Goal: Book appointment/travel/reservation

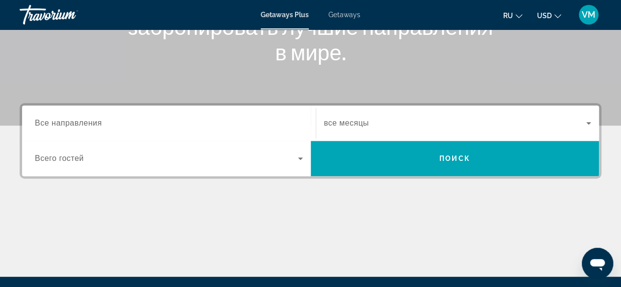
scroll to position [98, 0]
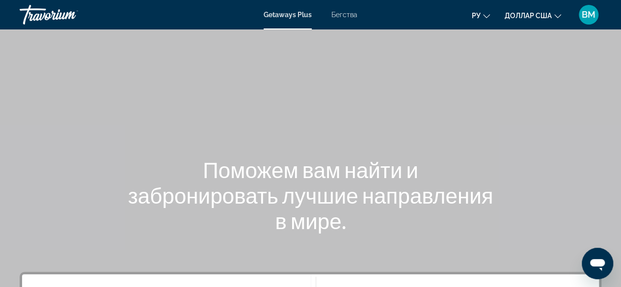
click at [339, 18] on font "Бегства" at bounding box center [345, 15] width 26 height 8
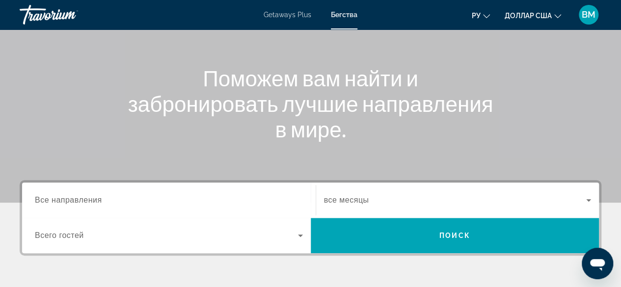
scroll to position [98, 0]
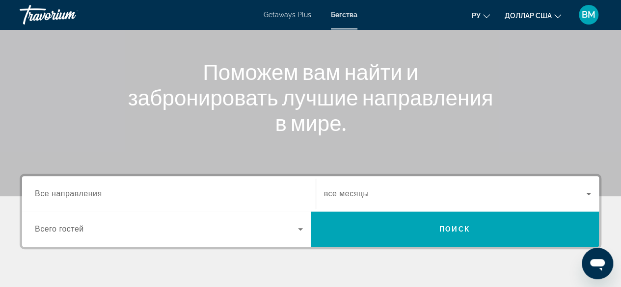
click at [368, 194] on span "все месяцы" at bounding box center [346, 194] width 45 height 8
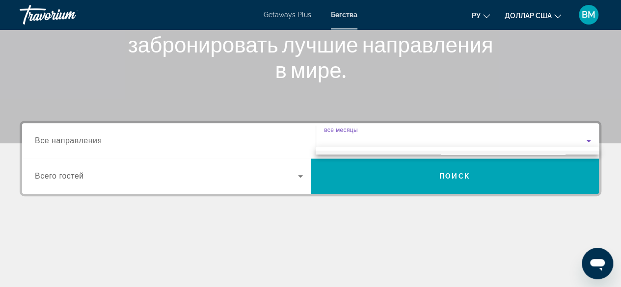
scroll to position [131, 0]
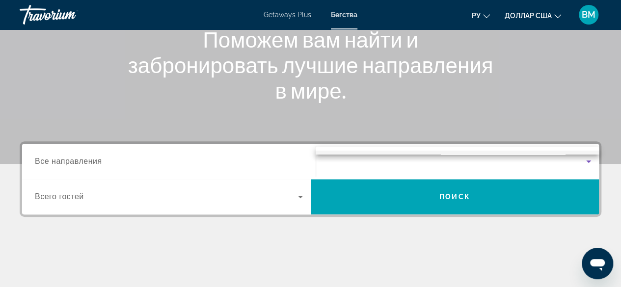
click at [401, 150] on div "все месяцы сентябрь 2025 г. октябрь 2025 г. ноябрь 2025 г. декабрь 2025 г. янва…" at bounding box center [457, 151] width 283 height 8
click at [585, 160] on div at bounding box center [310, 143] width 621 height 287
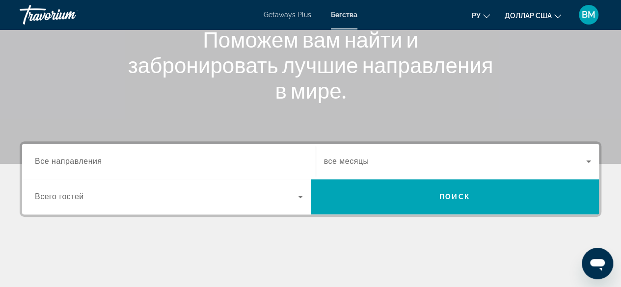
click at [340, 159] on span "все месяцы" at bounding box center [346, 161] width 45 height 8
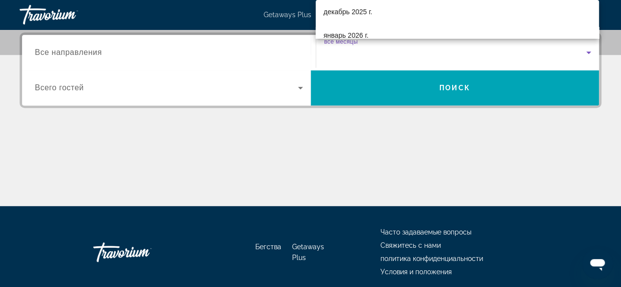
scroll to position [49, 0]
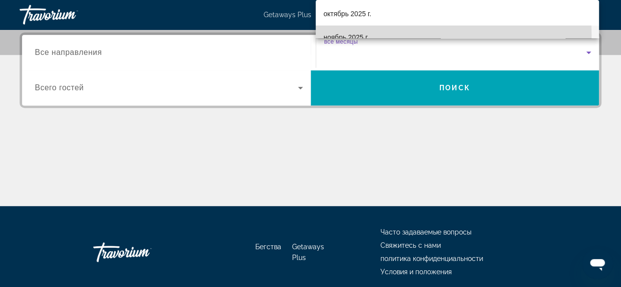
click at [360, 36] on font "ноябрь 2025 г." at bounding box center [346, 37] width 45 height 8
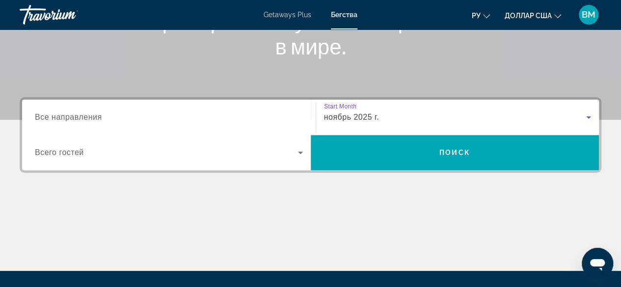
scroll to position [92, 0]
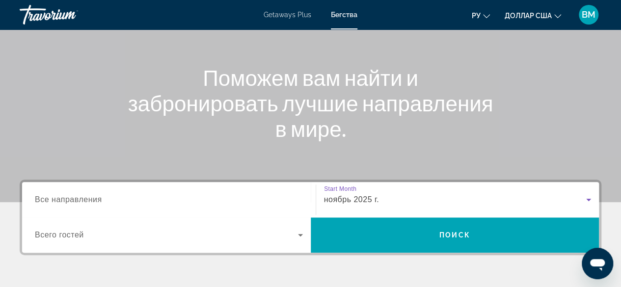
click at [299, 234] on icon "Search widget" at bounding box center [300, 235] width 5 height 2
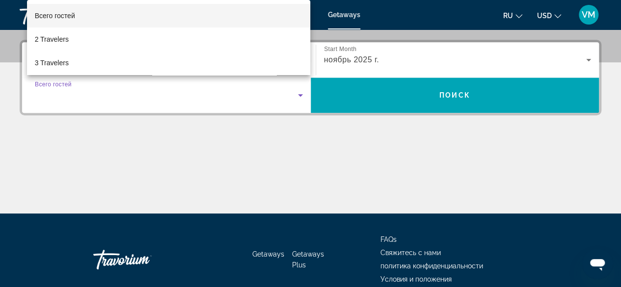
scroll to position [240, 0]
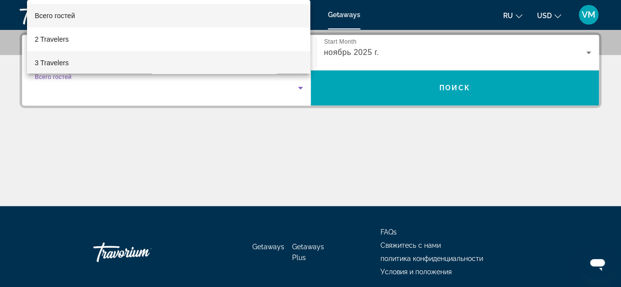
click at [54, 59] on span "3 Travelers" at bounding box center [52, 63] width 34 height 12
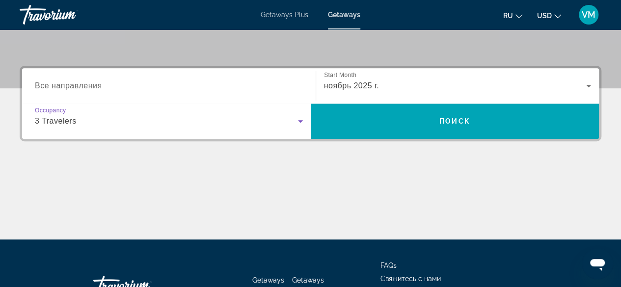
scroll to position [191, 0]
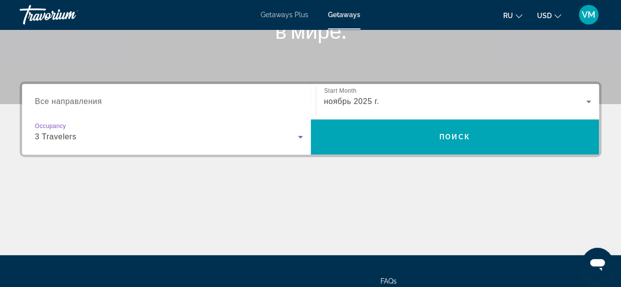
click at [79, 100] on span "Все направления" at bounding box center [68, 101] width 67 height 8
click at [79, 100] on input "Destination Все направления" at bounding box center [169, 102] width 268 height 12
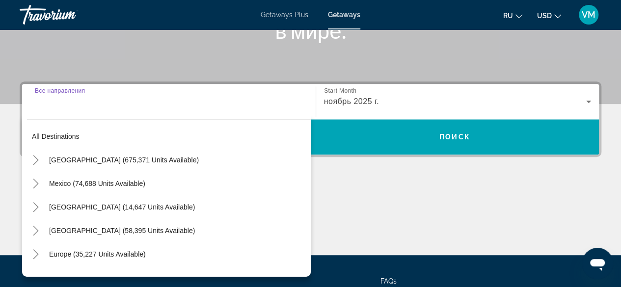
scroll to position [240, 0]
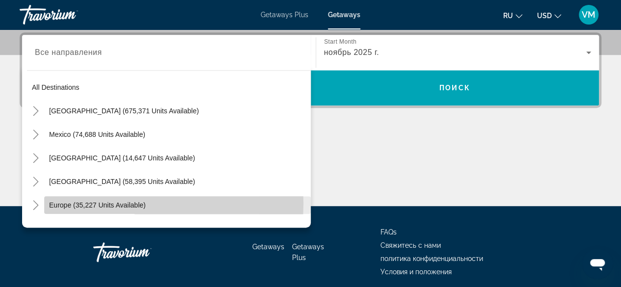
click at [94, 203] on span "Europe (35,227 units available)" at bounding box center [97, 205] width 97 height 8
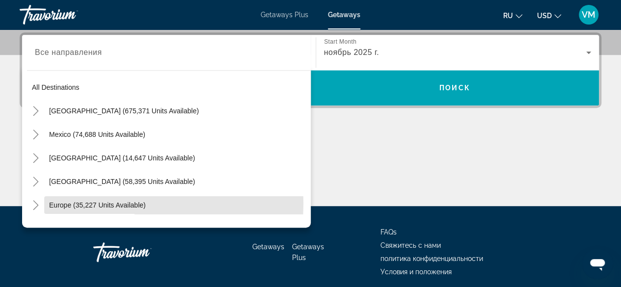
type input "**********"
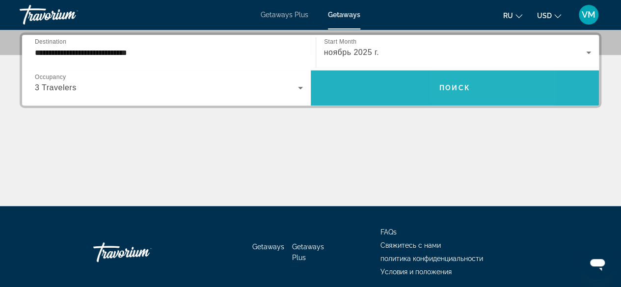
click at [453, 92] on span "Search widget" at bounding box center [455, 88] width 289 height 24
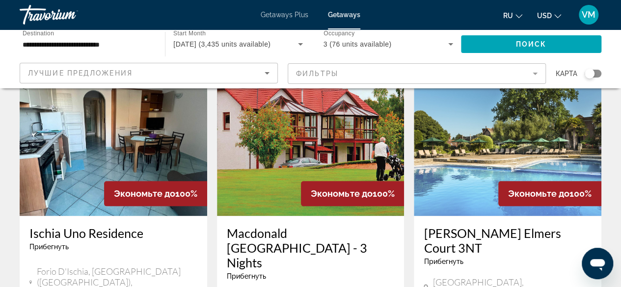
scroll to position [442, 0]
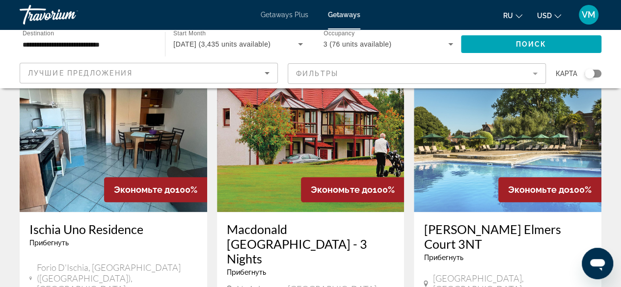
click at [60, 161] on img "Main content" at bounding box center [114, 133] width 188 height 157
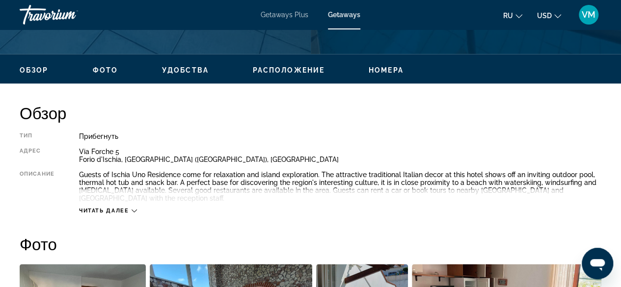
scroll to position [491, 0]
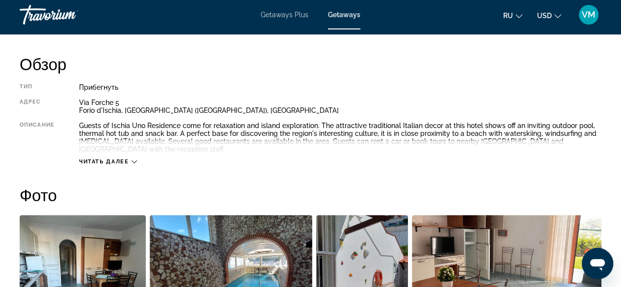
click at [136, 159] on icon "Main content" at bounding box center [134, 161] width 5 height 5
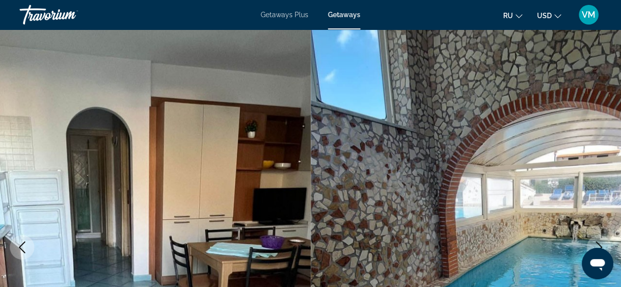
scroll to position [0, 0]
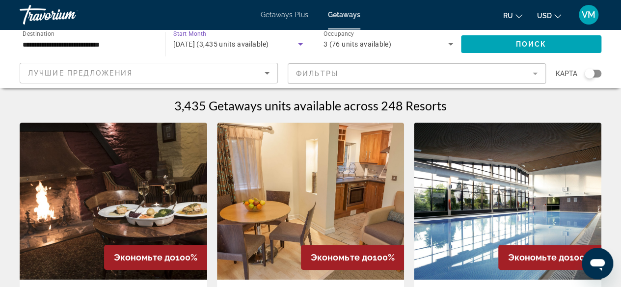
click at [300, 45] on icon "Search widget" at bounding box center [300, 44] width 5 height 2
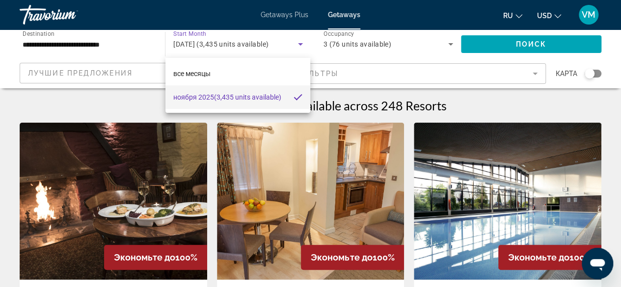
scroll to position [147, 0]
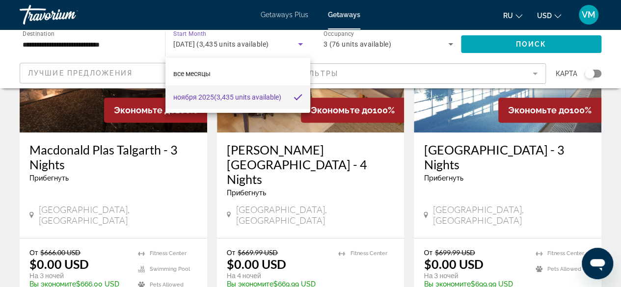
click at [277, 97] on span "[DATE] (3,435 units available)" at bounding box center [227, 97] width 108 height 12
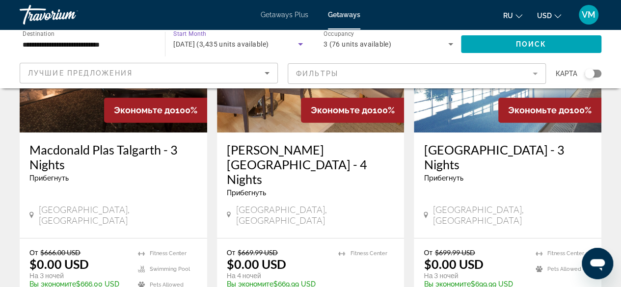
click at [297, 44] on icon "Search widget" at bounding box center [301, 44] width 12 height 12
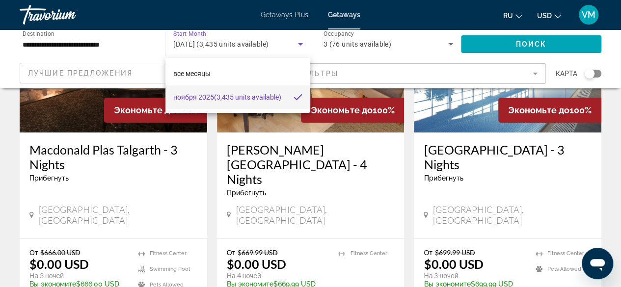
click at [289, 160] on div at bounding box center [310, 143] width 621 height 287
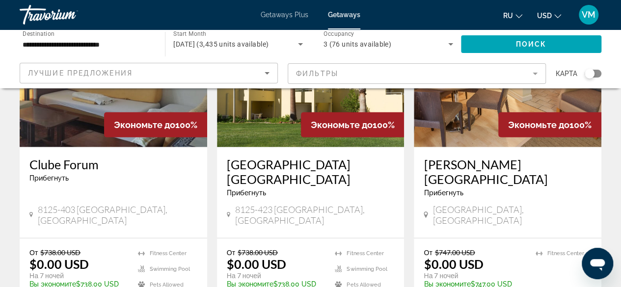
scroll to position [1277, 0]
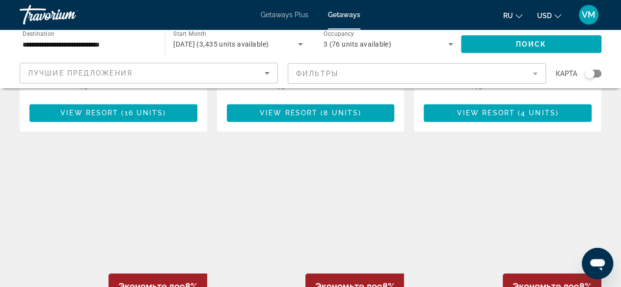
scroll to position [688, 0]
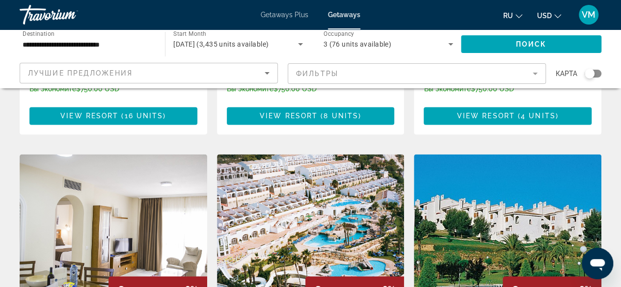
click at [311, 155] on img "Main content" at bounding box center [311, 232] width 188 height 157
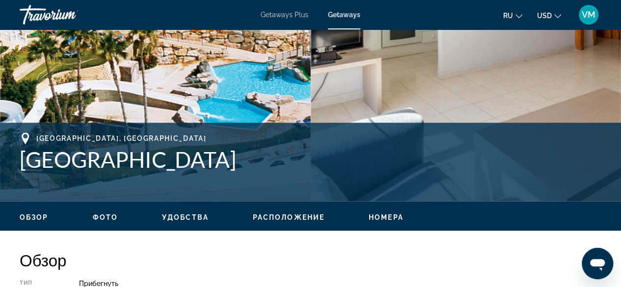
scroll to position [442, 0]
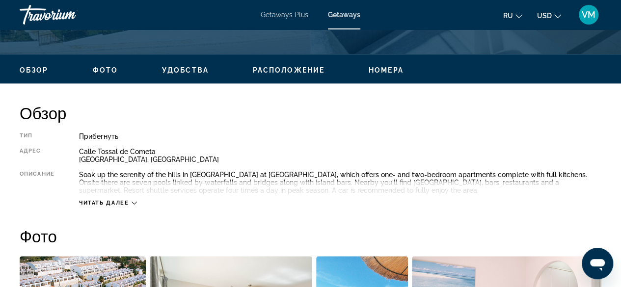
click at [136, 200] on icon "Main content" at bounding box center [134, 202] width 5 height 5
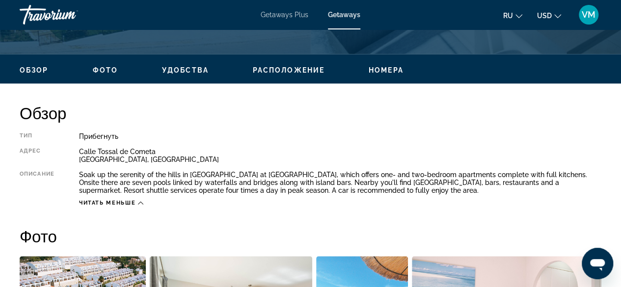
click at [518, 13] on icon "Change language" at bounding box center [519, 16] width 7 height 7
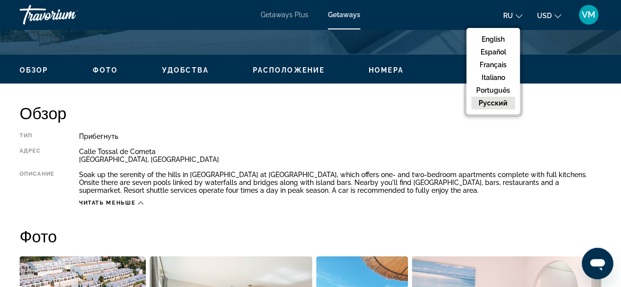
click at [505, 99] on button "русский" at bounding box center [494, 103] width 44 height 13
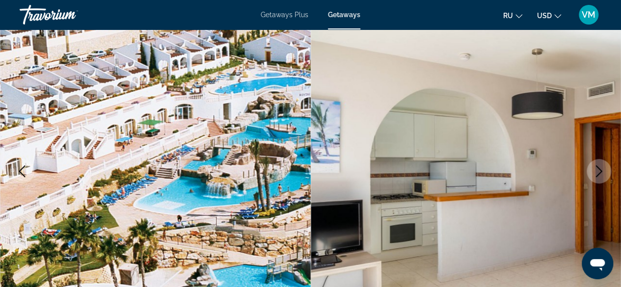
scroll to position [0, 0]
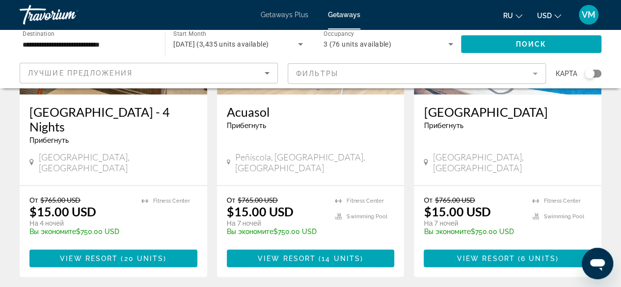
scroll to position [1375, 0]
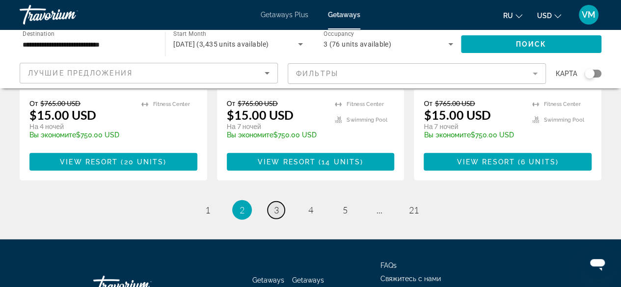
click at [272, 202] on link "page 3" at bounding box center [276, 210] width 17 height 17
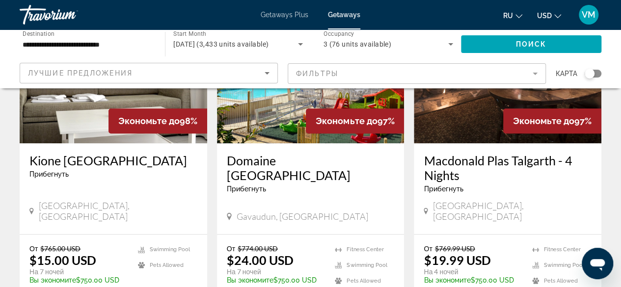
scroll to position [442, 0]
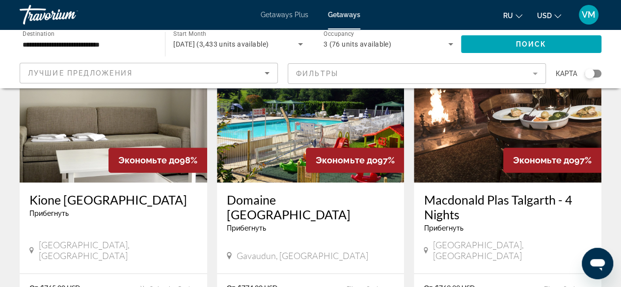
click at [316, 148] on div "Экономьте до 97%" at bounding box center [355, 160] width 98 height 25
click at [341, 155] on span "Экономьте до" at bounding box center [346, 160] width 61 height 10
click at [297, 145] on img "Main content" at bounding box center [311, 104] width 188 height 157
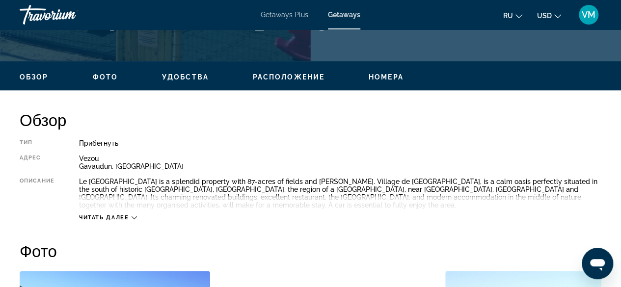
scroll to position [491, 0]
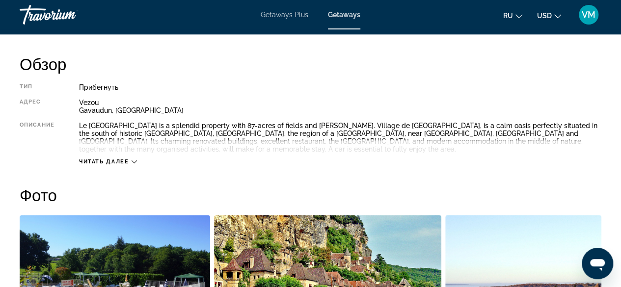
click at [131, 162] on div "Читать далее" at bounding box center [108, 162] width 58 height 6
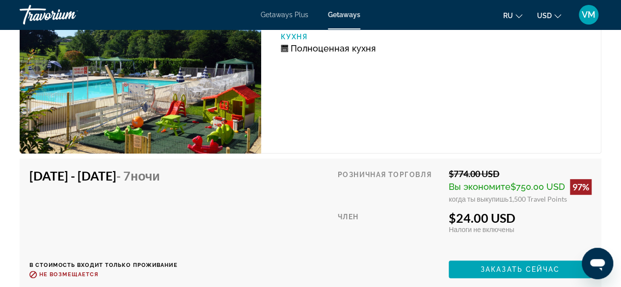
scroll to position [2014, 0]
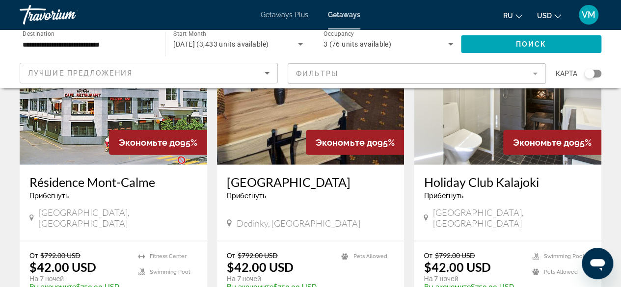
scroll to position [1228, 0]
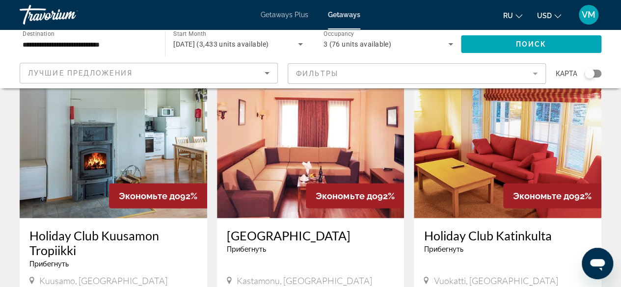
scroll to position [1277, 0]
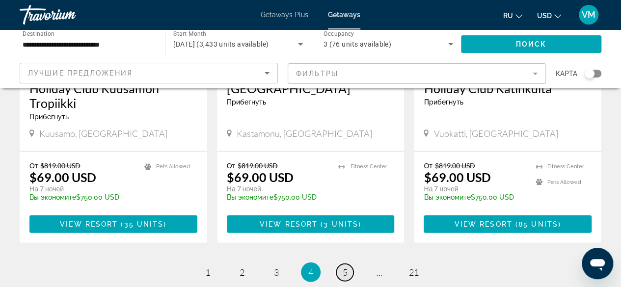
click at [345, 267] on span "5" at bounding box center [345, 272] width 5 height 11
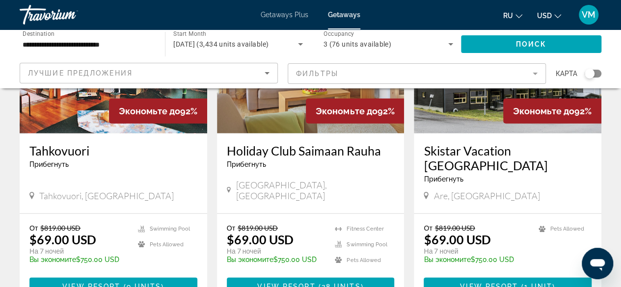
scroll to position [1228, 0]
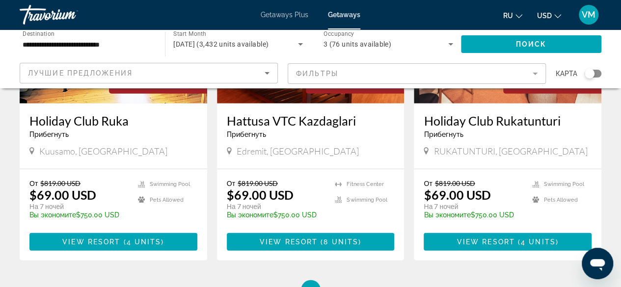
scroll to position [1228, 0]
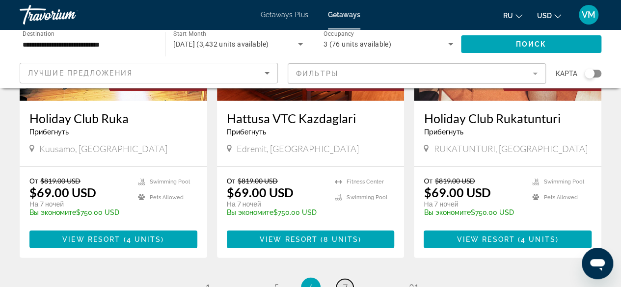
click at [346, 282] on span "7" at bounding box center [345, 287] width 5 height 11
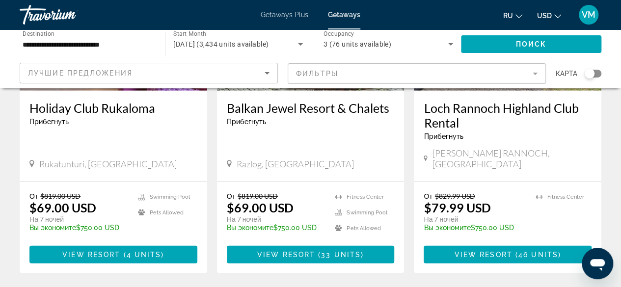
scroll to position [1228, 0]
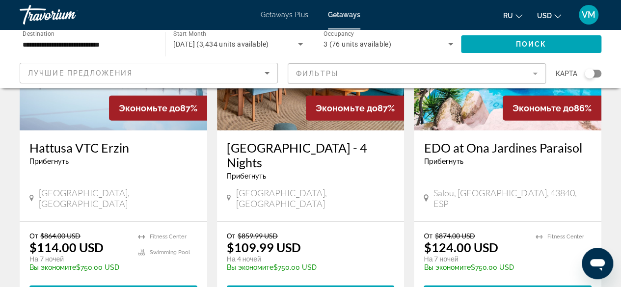
scroll to position [1277, 0]
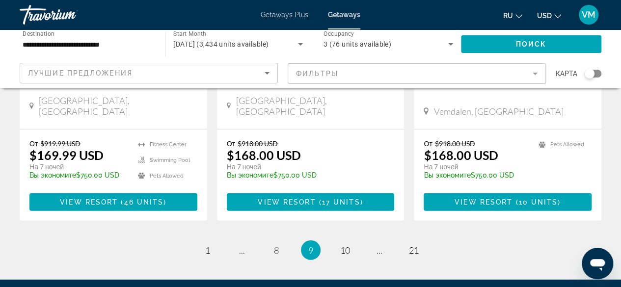
scroll to position [1326, 0]
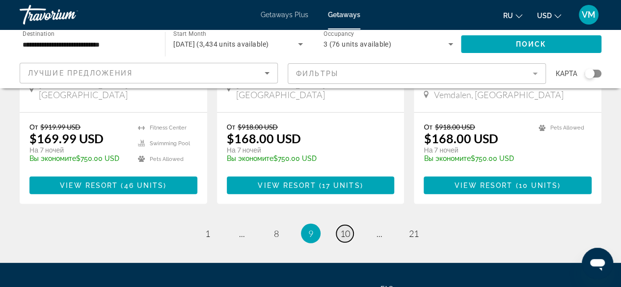
click at [349, 228] on span "10" at bounding box center [345, 233] width 10 height 11
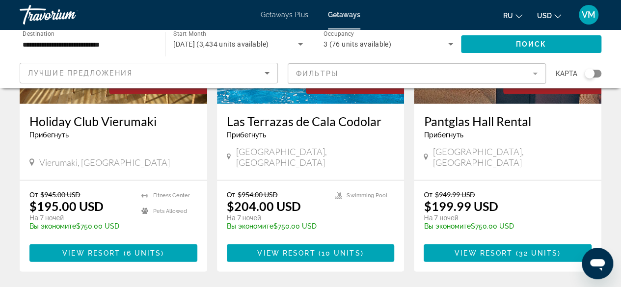
scroll to position [1277, 0]
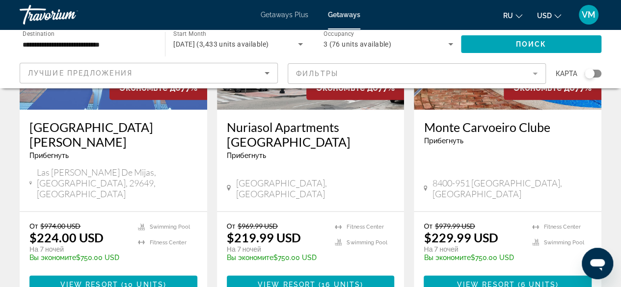
scroll to position [1326, 0]
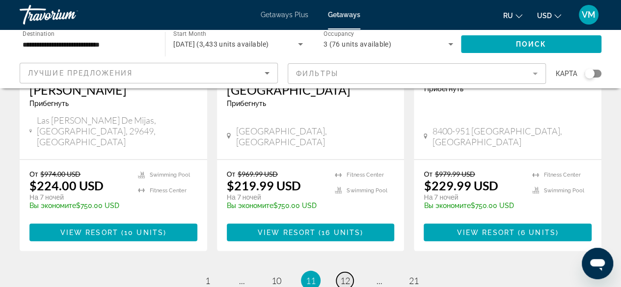
click at [346, 276] on span "12" at bounding box center [345, 281] width 10 height 11
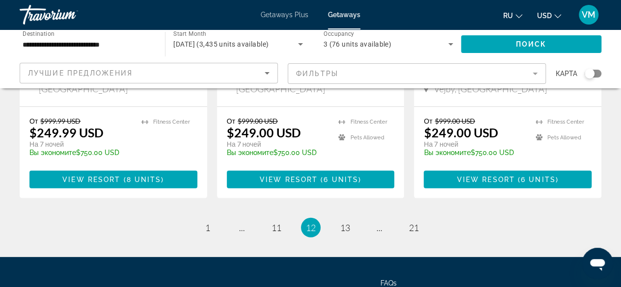
scroll to position [1375, 0]
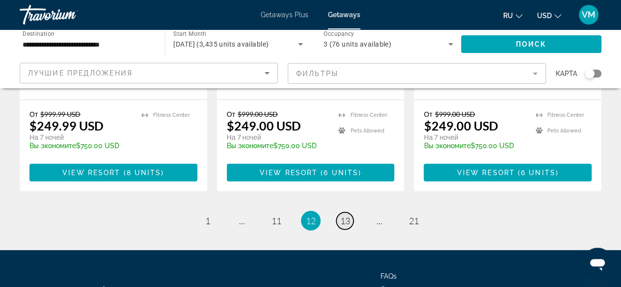
click at [346, 216] on span "13" at bounding box center [345, 221] width 10 height 11
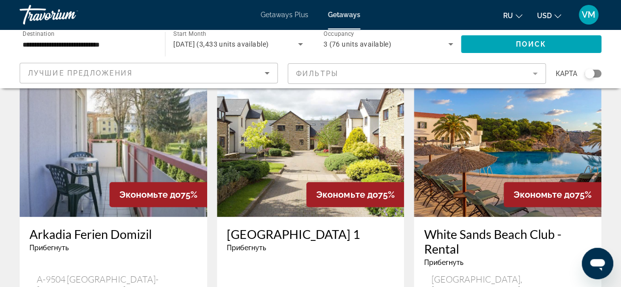
scroll to position [393, 0]
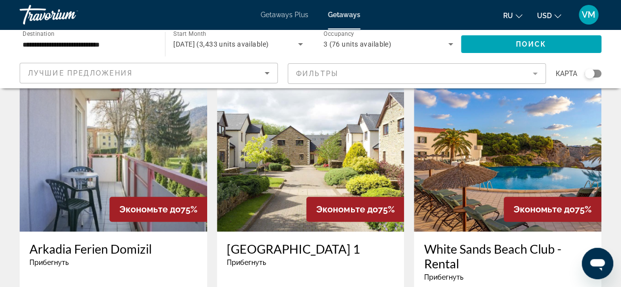
click at [100, 132] on img "Main content" at bounding box center [114, 153] width 188 height 157
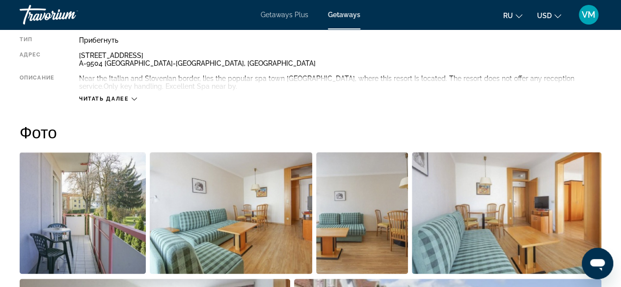
scroll to position [442, 0]
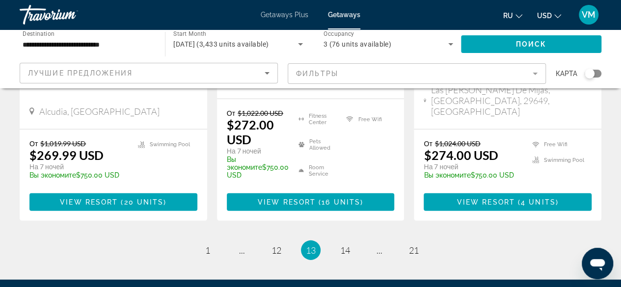
scroll to position [1375, 0]
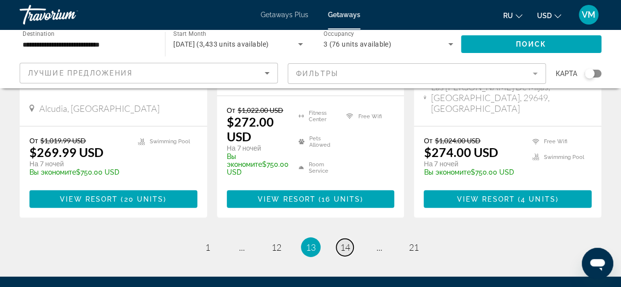
click at [344, 242] on span "14" at bounding box center [345, 247] width 10 height 11
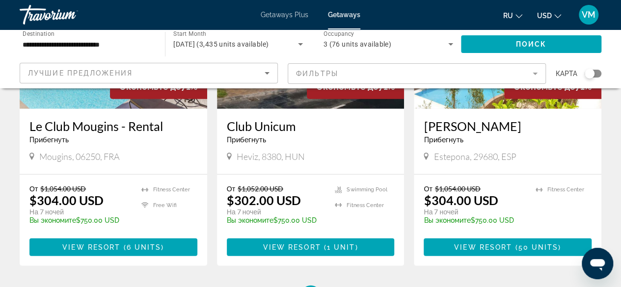
scroll to position [1228, 0]
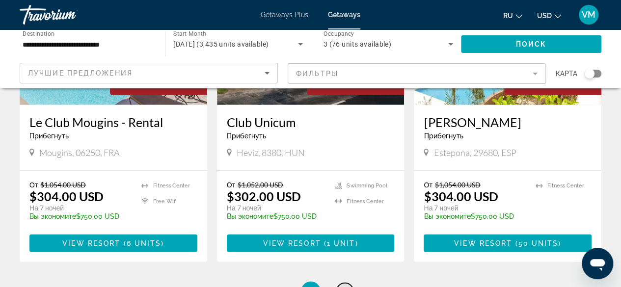
click at [347, 286] on span "15" at bounding box center [345, 291] width 10 height 11
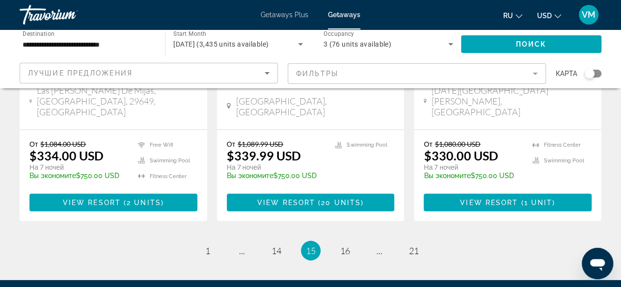
scroll to position [1375, 0]
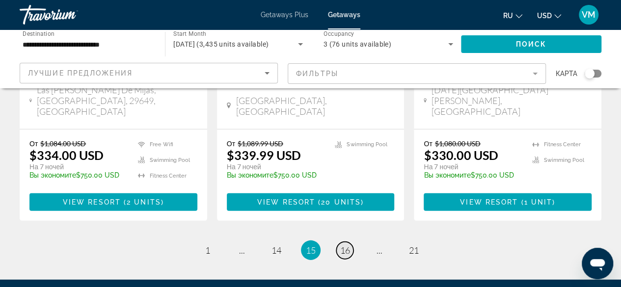
click at [343, 245] on span "16" at bounding box center [345, 250] width 10 height 11
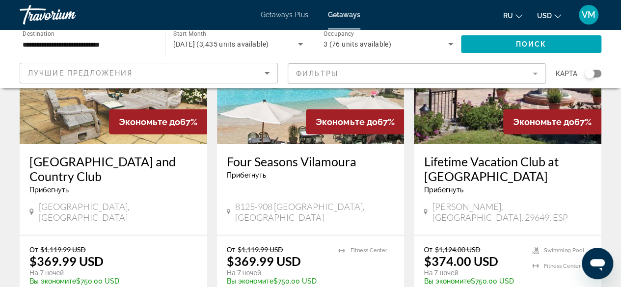
scroll to position [1277, 0]
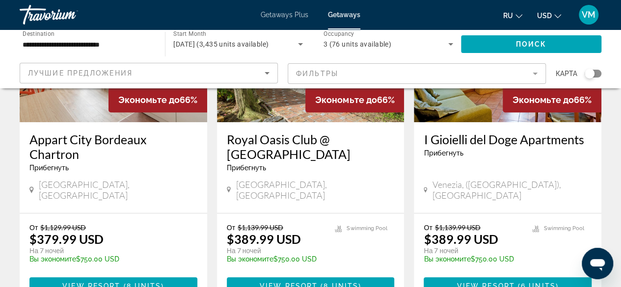
scroll to position [147, 0]
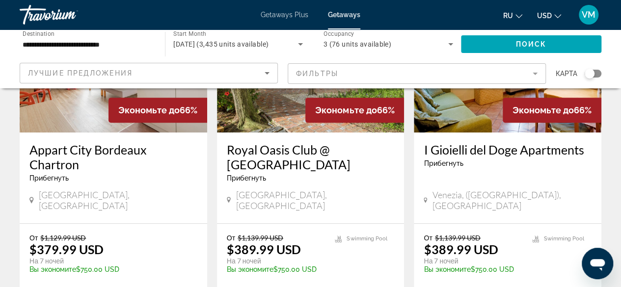
click at [109, 151] on h3 "Appart City Bordeaux Chartron" at bounding box center [113, 156] width 168 height 29
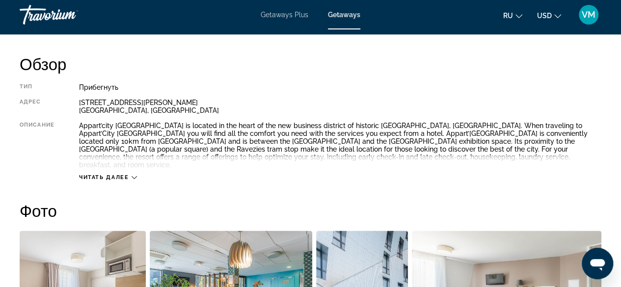
scroll to position [589, 0]
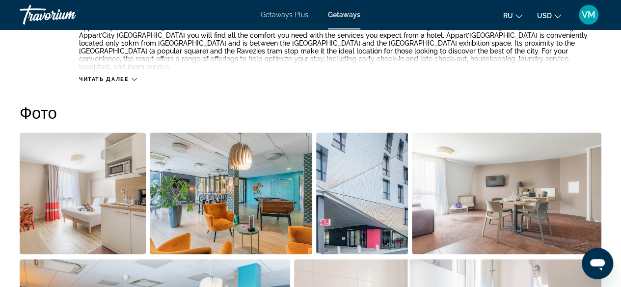
click at [526, 184] on img "Open full-screen image slider" at bounding box center [507, 194] width 190 height 122
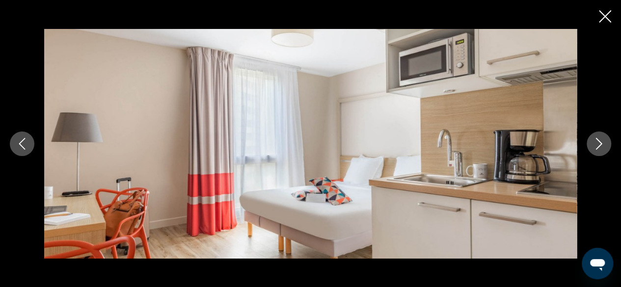
click at [19, 148] on icon "Previous image" at bounding box center [22, 144] width 12 height 12
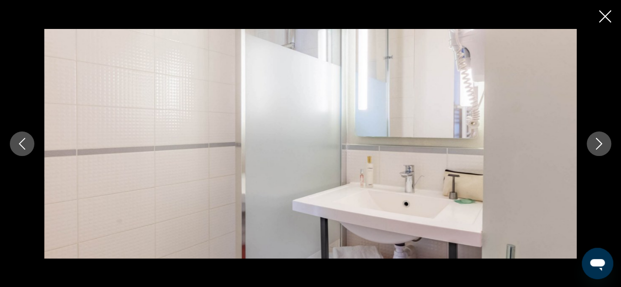
click at [19, 148] on icon "Previous image" at bounding box center [22, 144] width 12 height 12
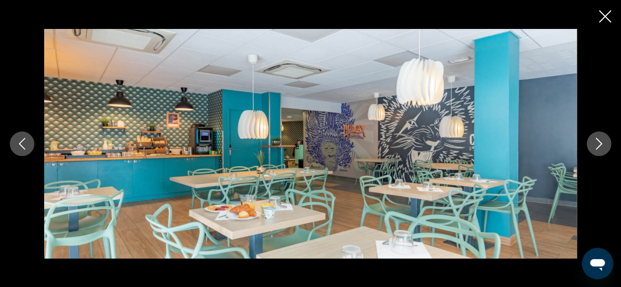
click at [19, 148] on icon "Previous image" at bounding box center [22, 144] width 12 height 12
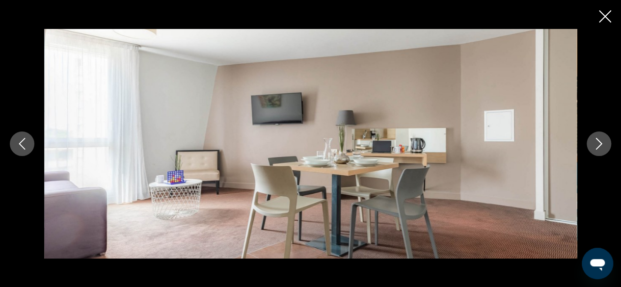
scroll to position [393, 0]
click at [600, 148] on icon "Next image" at bounding box center [599, 144] width 12 height 12
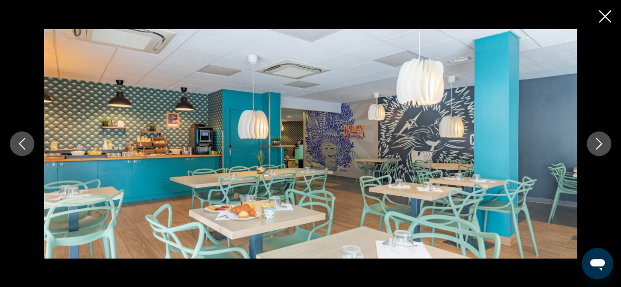
click at [600, 148] on icon "Next image" at bounding box center [599, 144] width 12 height 12
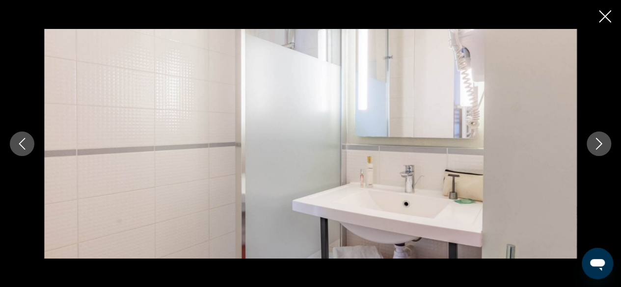
click at [600, 148] on icon "Next image" at bounding box center [599, 144] width 12 height 12
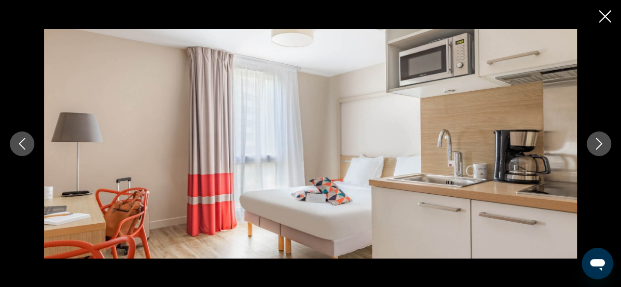
click at [600, 148] on icon "Next image" at bounding box center [599, 144] width 12 height 12
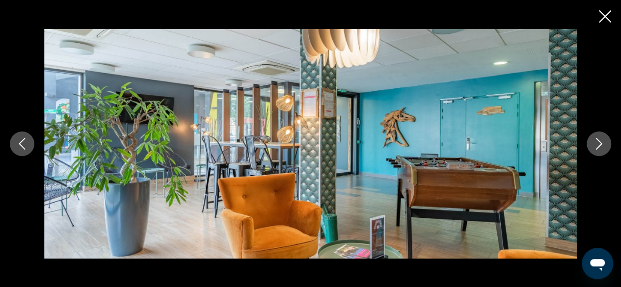
click at [600, 148] on icon "Next image" at bounding box center [599, 144] width 12 height 12
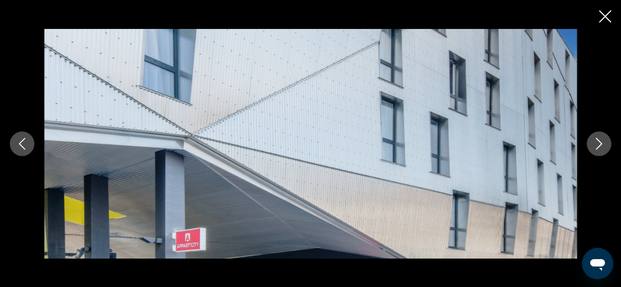
scroll to position [442, 0]
click at [600, 148] on icon "Next image" at bounding box center [599, 144] width 12 height 12
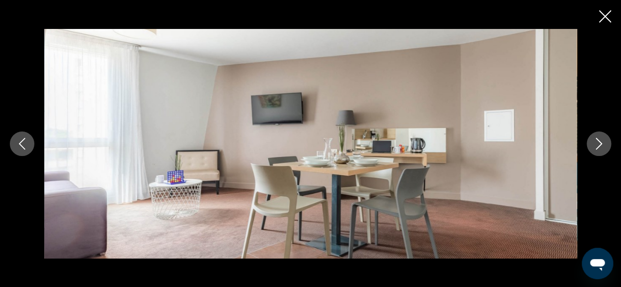
click at [607, 15] on icon "Close slideshow" at bounding box center [605, 16] width 12 height 12
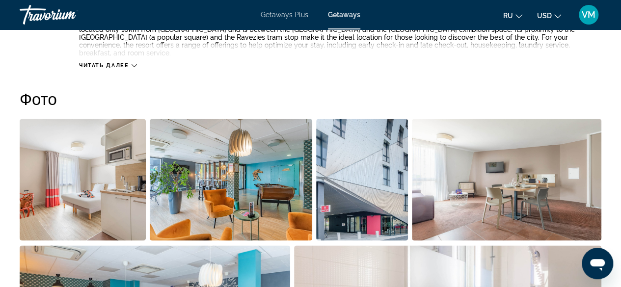
scroll to position [589, 0]
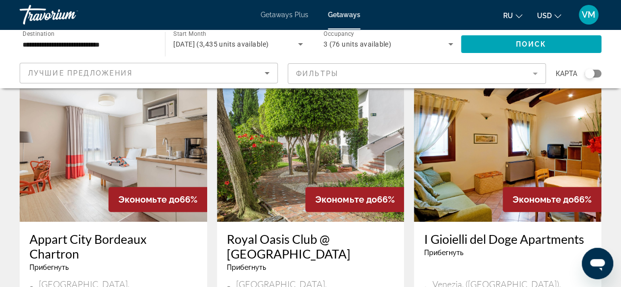
scroll to position [49, 0]
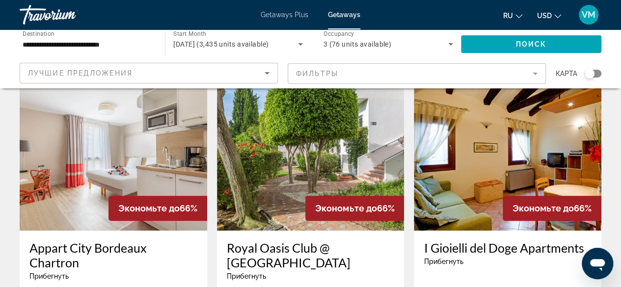
click at [502, 157] on img "Main content" at bounding box center [508, 152] width 188 height 157
